Goal: Check status: Check status

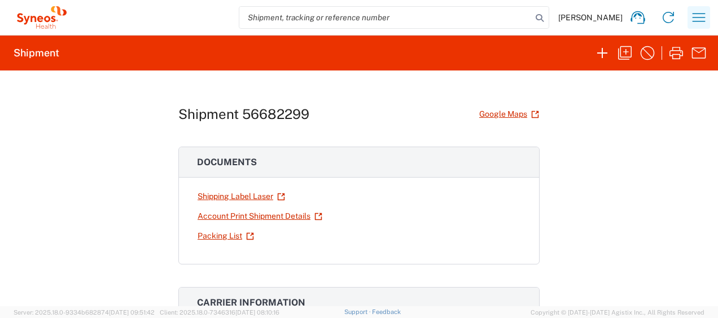
click at [699, 17] on icon "button" at bounding box center [698, 17] width 13 height 8
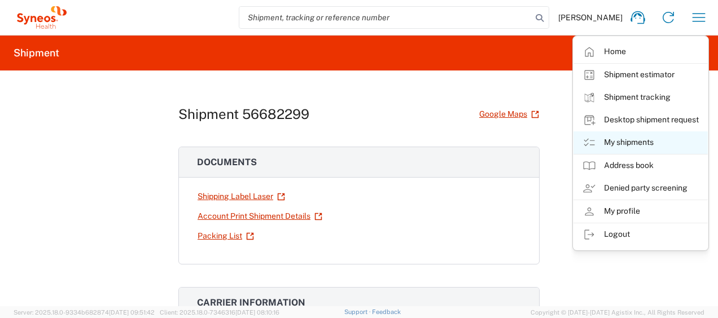
click at [623, 139] on link "My shipments" at bounding box center [640, 142] width 134 height 23
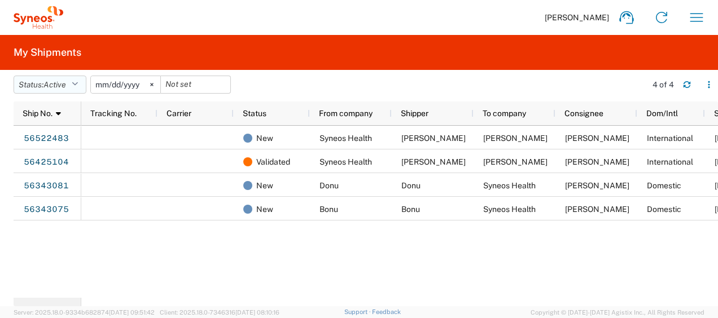
click at [78, 85] on icon "button" at bounding box center [75, 85] width 6 height 8
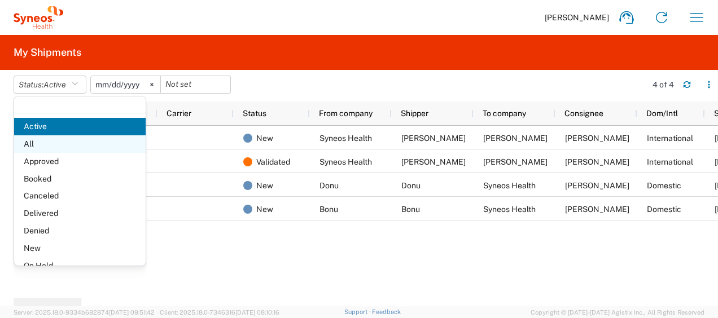
click at [35, 143] on span "All" at bounding box center [79, 143] width 131 height 17
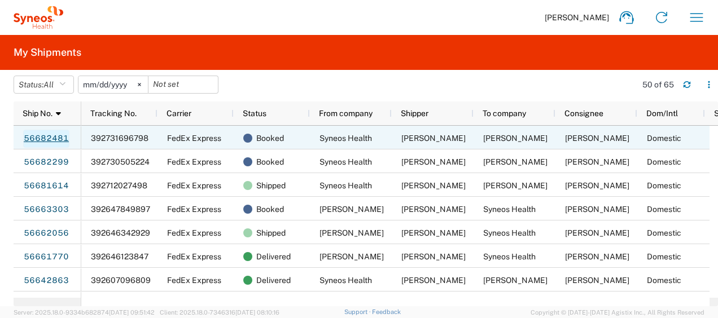
click at [56, 137] on link "56682481" at bounding box center [46, 139] width 46 height 18
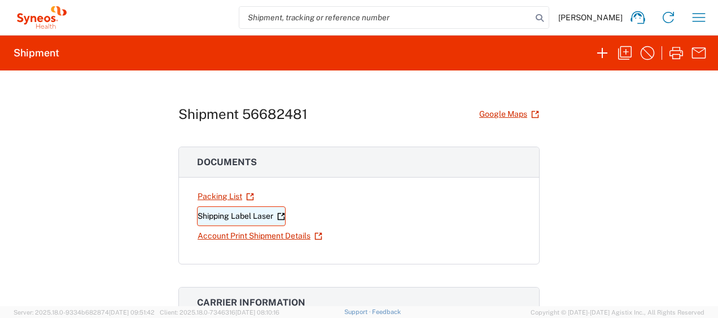
click at [248, 214] on link "Shipping Label Laser" at bounding box center [241, 217] width 89 height 20
